Goal: Information Seeking & Learning: Check status

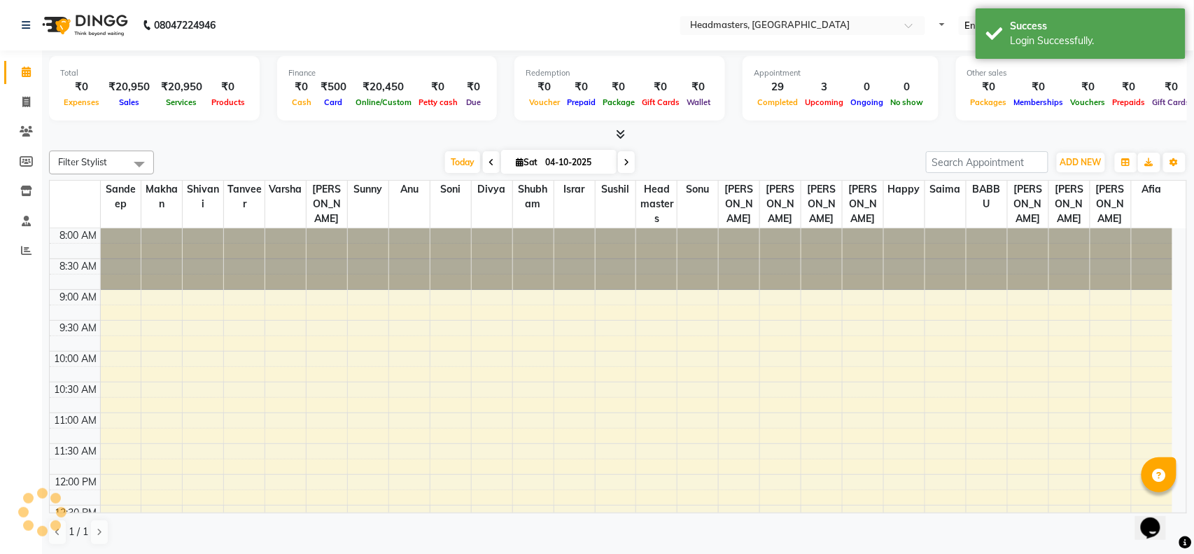
select select "en"
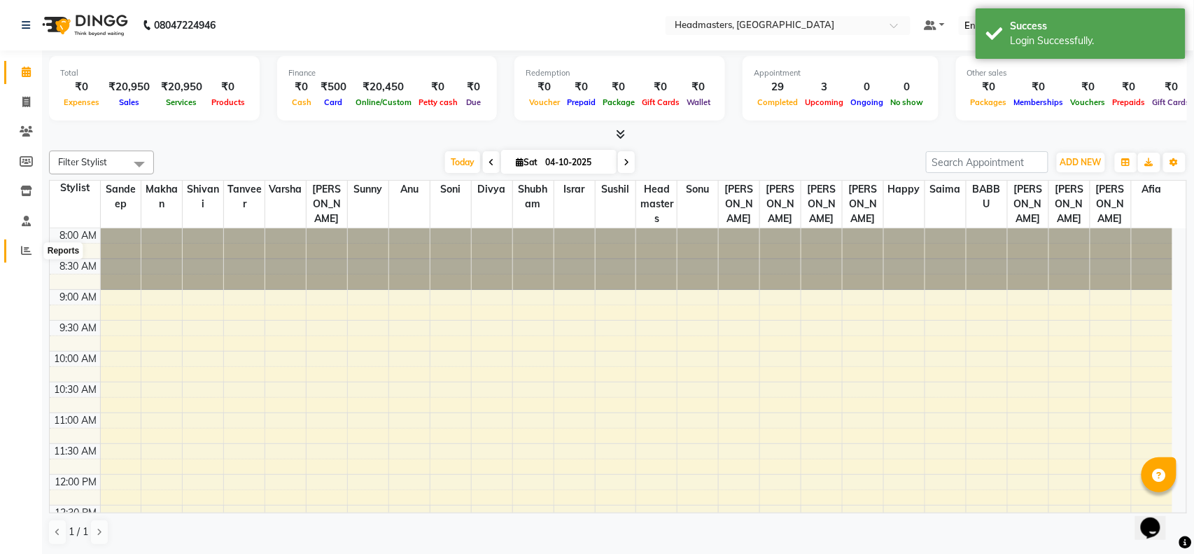
click at [25, 249] on icon at bounding box center [26, 250] width 10 height 10
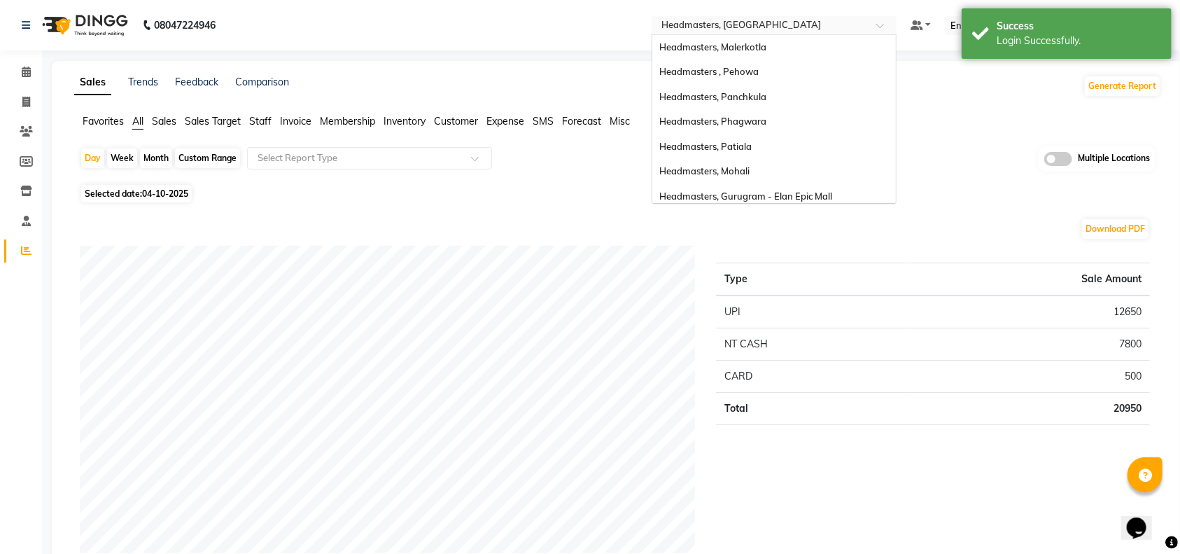
click at [747, 29] on input "text" at bounding box center [759, 27] width 203 height 14
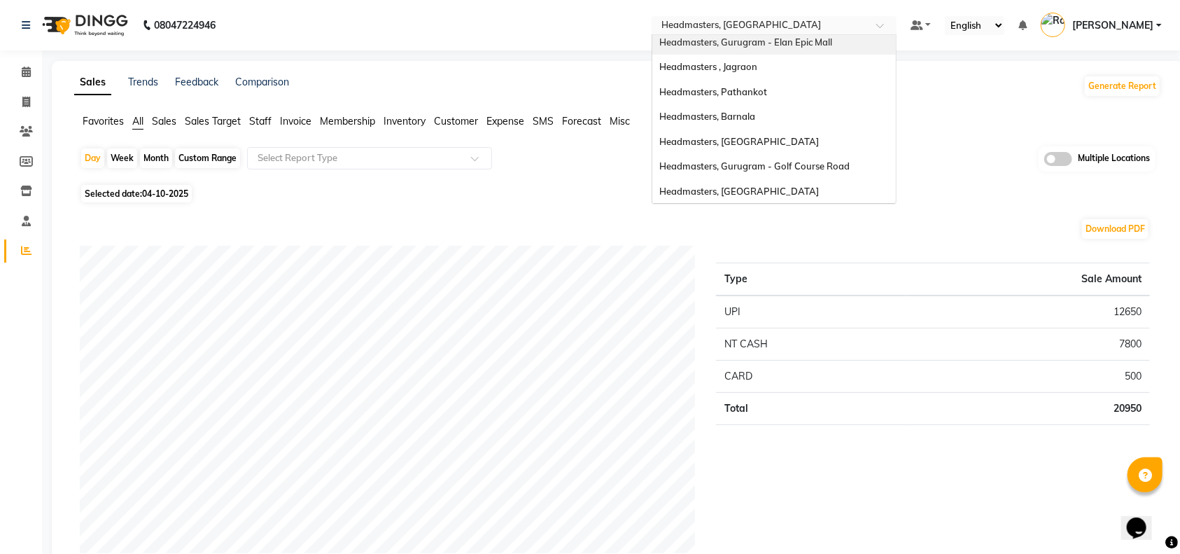
scroll to position [186, 0]
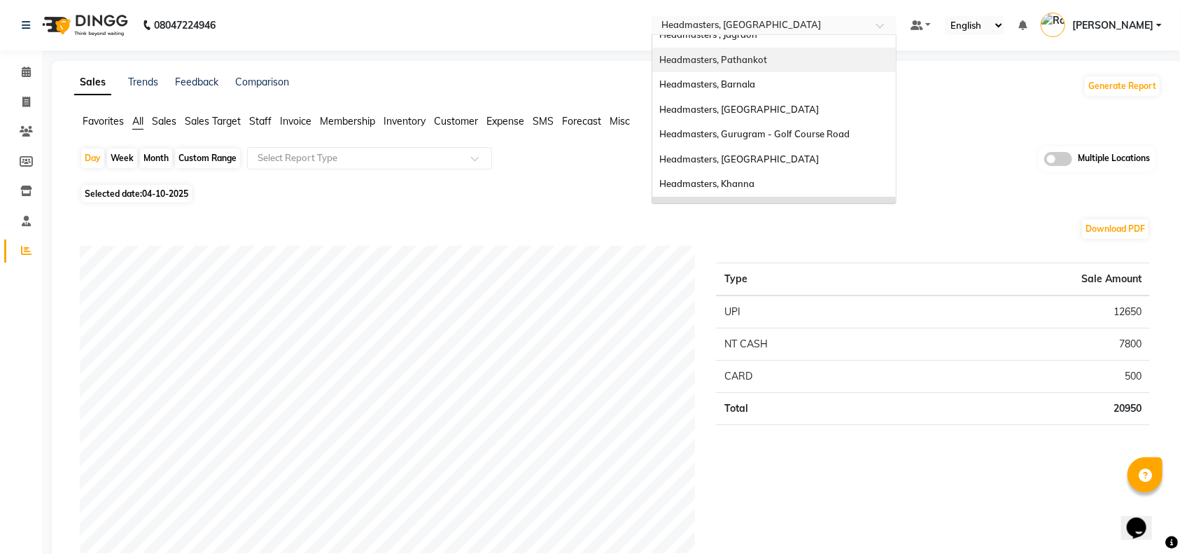
click at [741, 54] on span "Headmasters, Pathankot" at bounding box center [713, 59] width 108 height 11
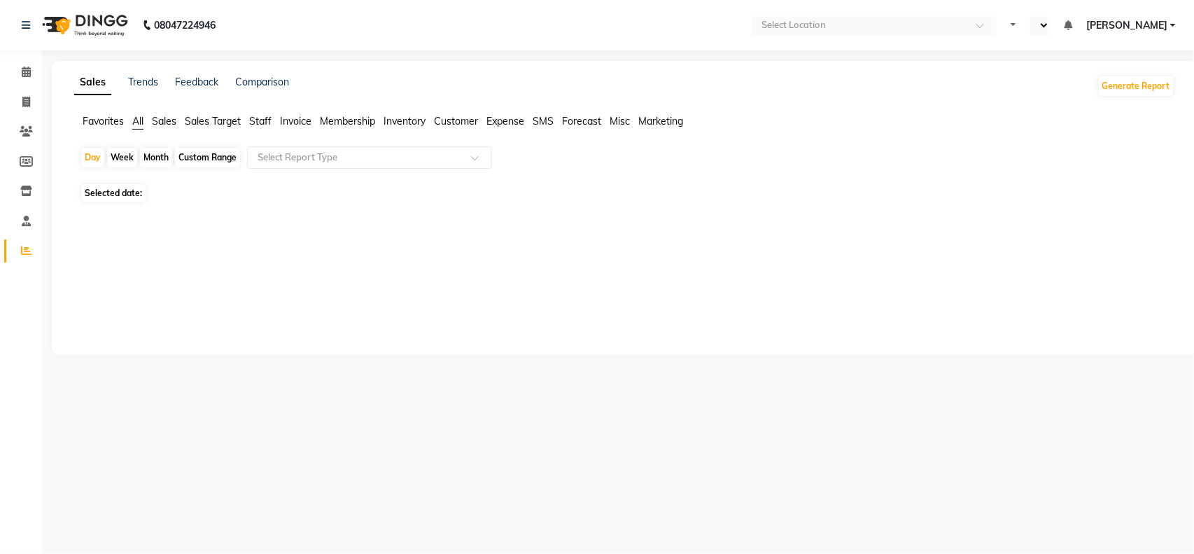
select select "en"
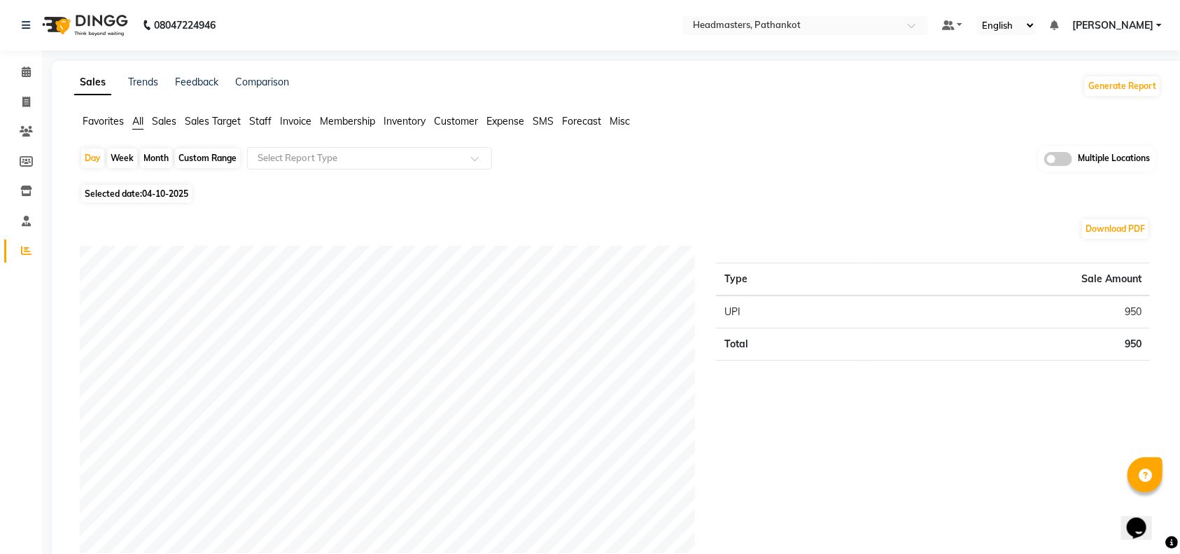
click at [821, 127] on ul "Favorites All Sales Sales Target Staff Invoice Membership Inventory Customer Ex…" at bounding box center [617, 121] width 1087 height 15
click at [819, 127] on ul "Favorites All Sales Sales Target Staff Invoice Membership Inventory Customer Ex…" at bounding box center [617, 121] width 1087 height 15
click at [794, 24] on input "text" at bounding box center [791, 27] width 203 height 14
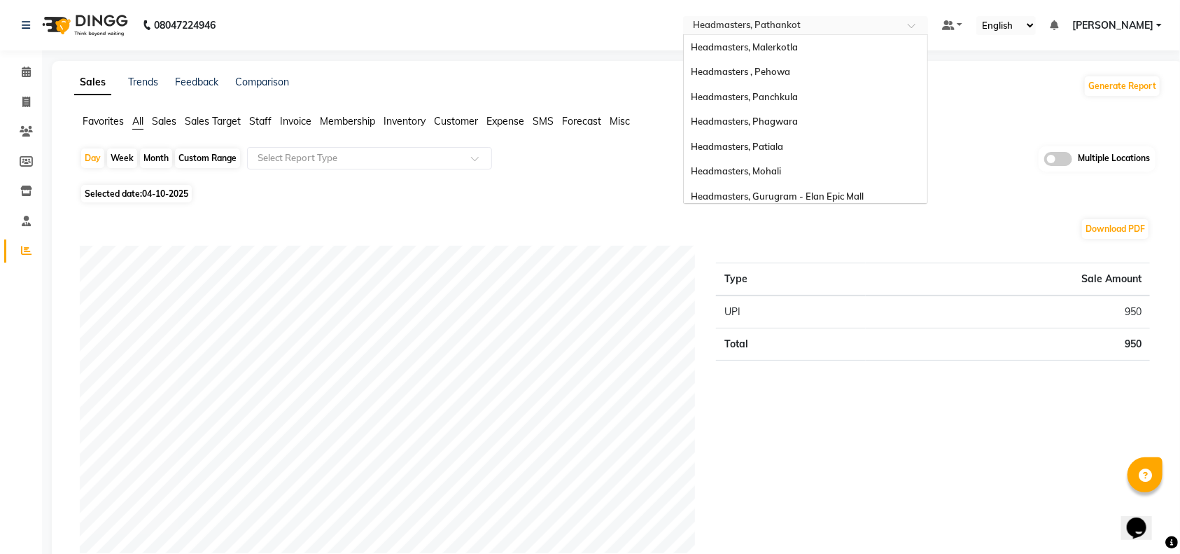
scroll to position [198, 0]
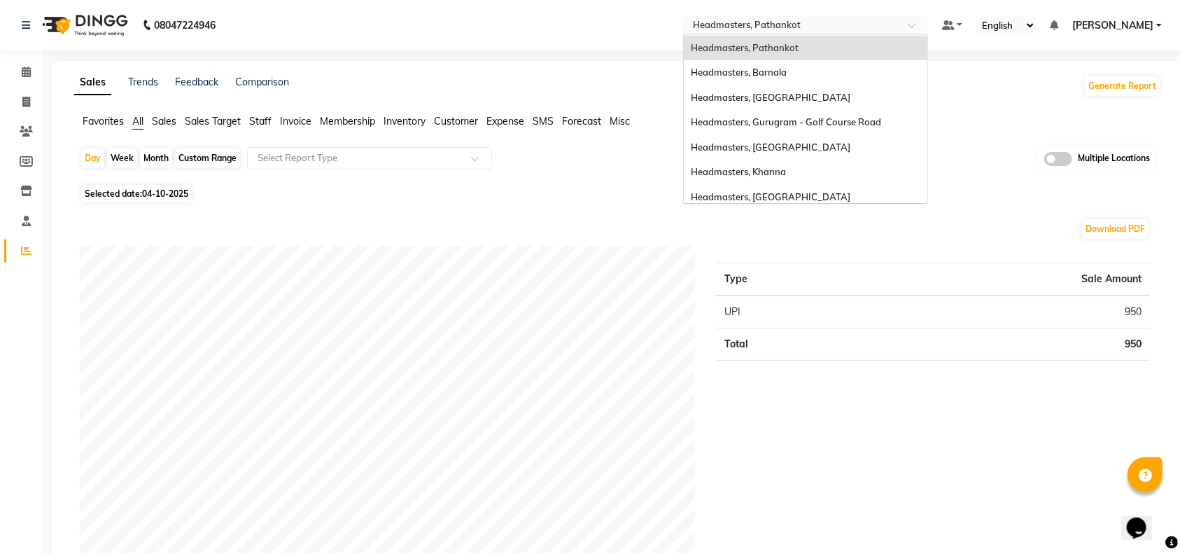
click at [796, 45] on span "Headmasters, Pathankot" at bounding box center [745, 47] width 108 height 11
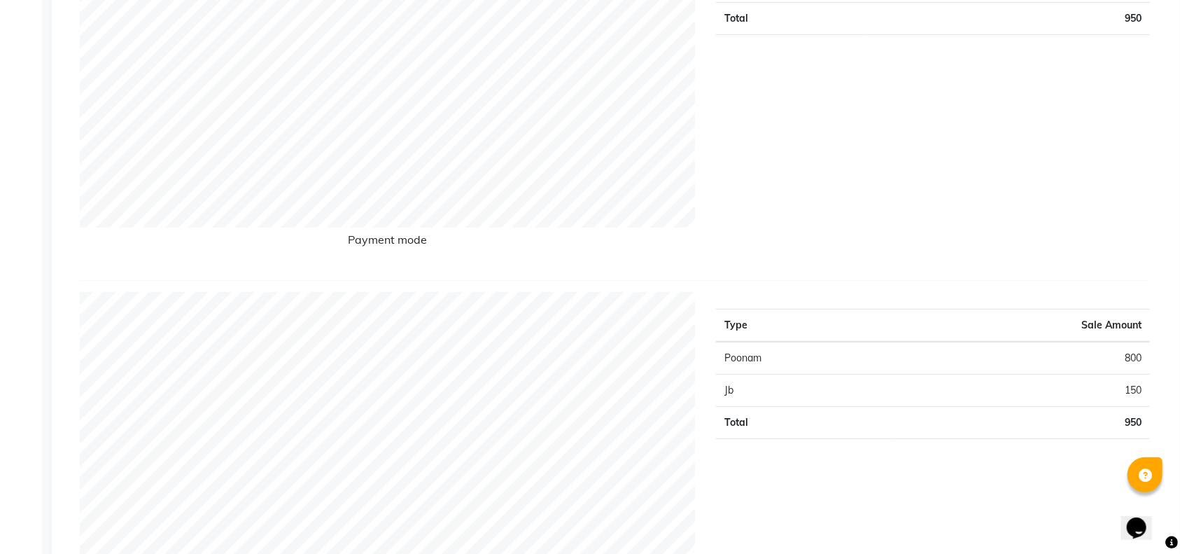
scroll to position [0, 0]
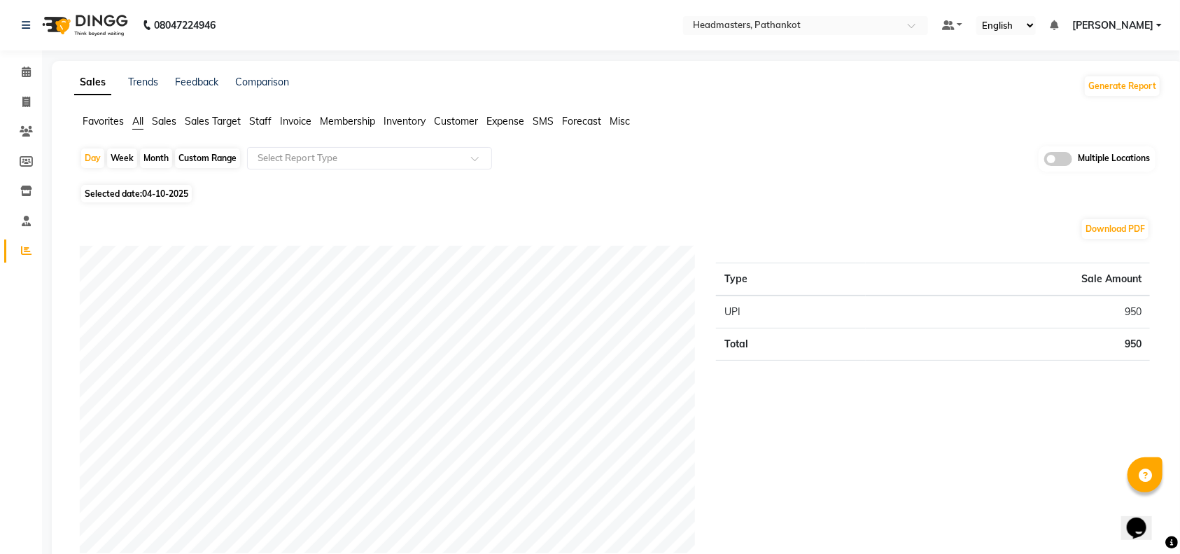
click at [159, 125] on span "Sales" at bounding box center [164, 121] width 24 height 13
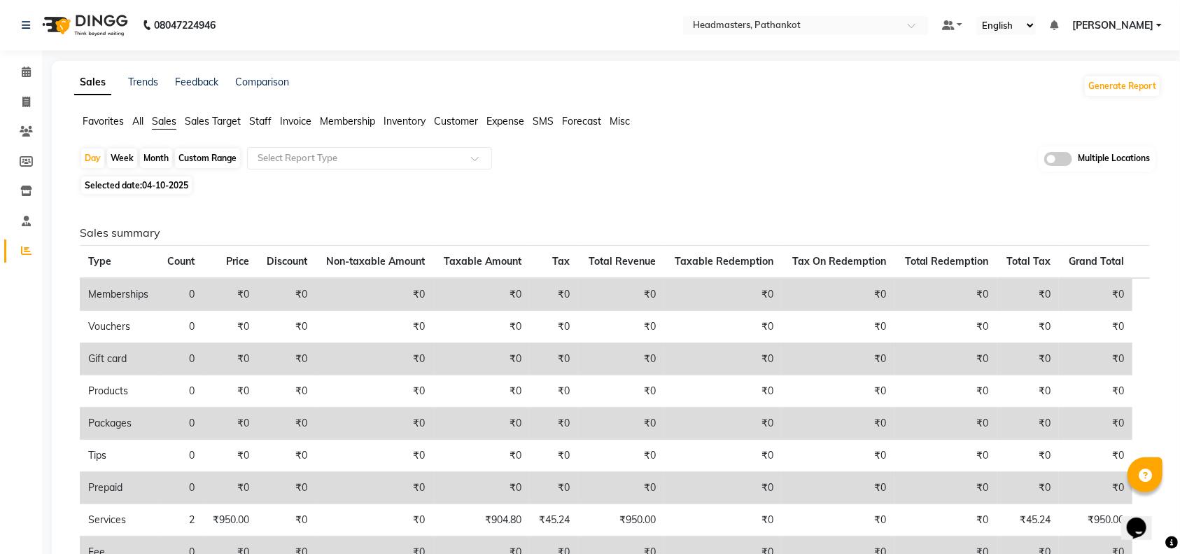
click at [205, 158] on div "Custom Range" at bounding box center [207, 158] width 65 height 20
select select "10"
select select "2025"
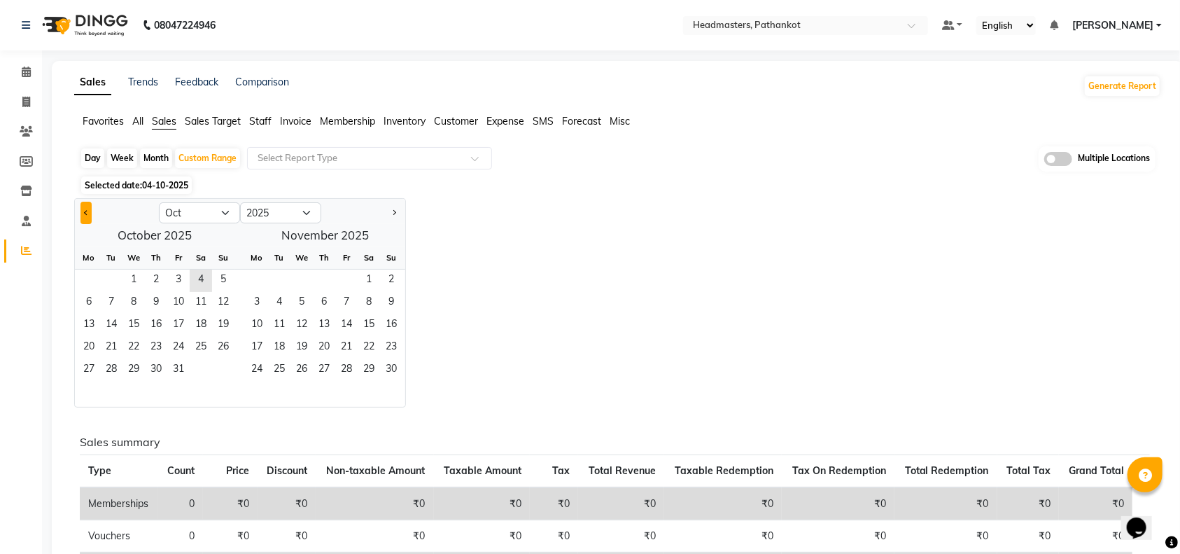
click at [85, 213] on span "Previous month" at bounding box center [86, 211] width 5 height 5
select select "9"
click at [84, 279] on span "1" at bounding box center [89, 280] width 22 height 22
click at [115, 369] on span "30" at bounding box center [111, 370] width 22 height 22
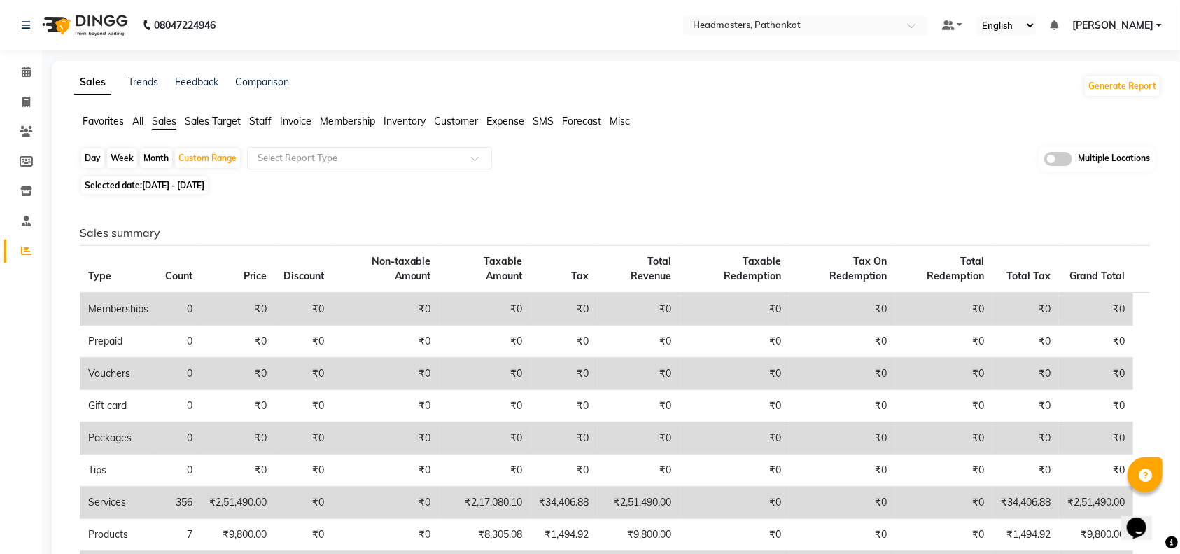
click at [351, 218] on div "Sales summary Type Count Price Discount Non-taxable Amount Taxable Amount Tax T…" at bounding box center [615, 498] width 1092 height 601
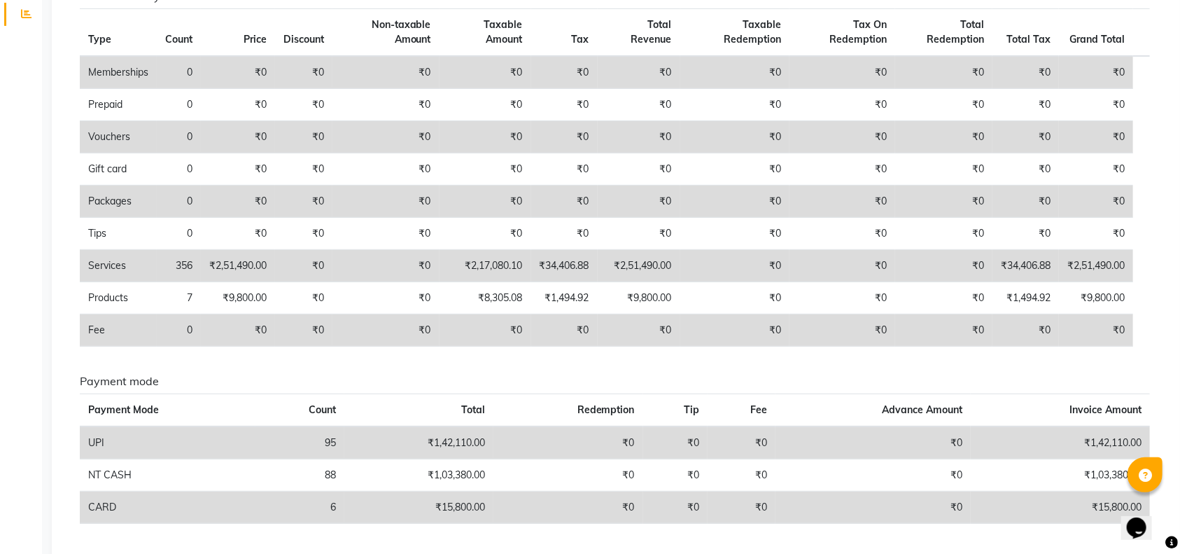
scroll to position [280, 0]
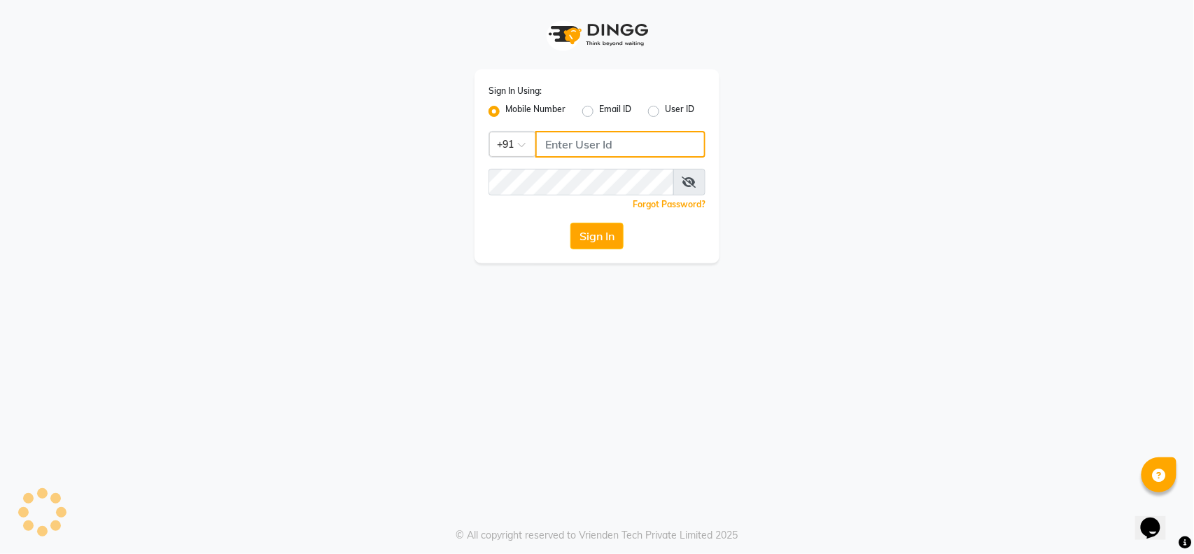
type input "9914479786"
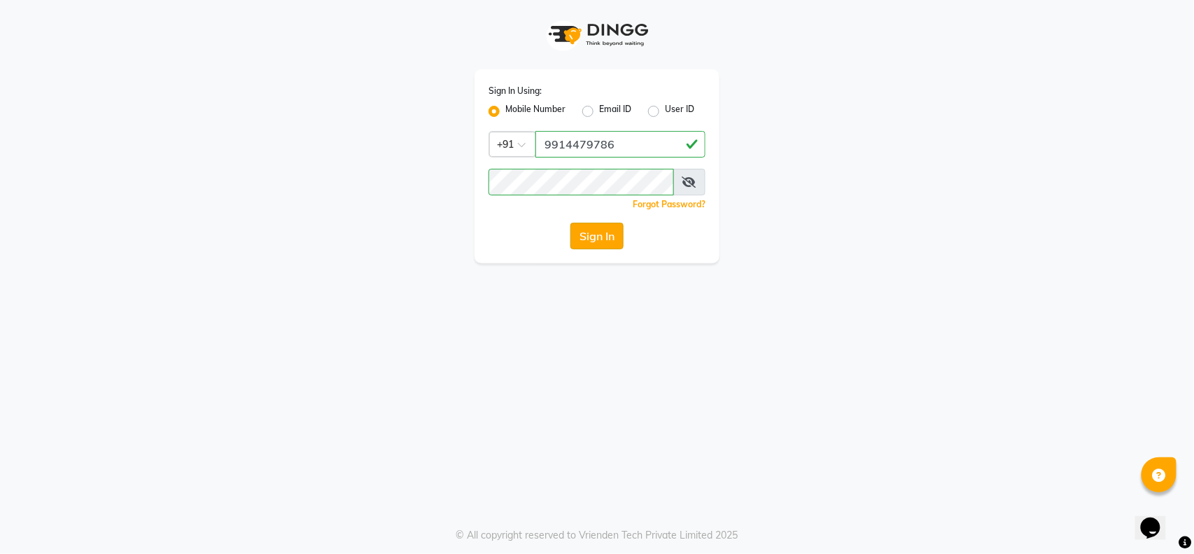
click at [589, 239] on button "Sign In" at bounding box center [596, 236] width 53 height 27
